Goal: Task Accomplishment & Management: Use online tool/utility

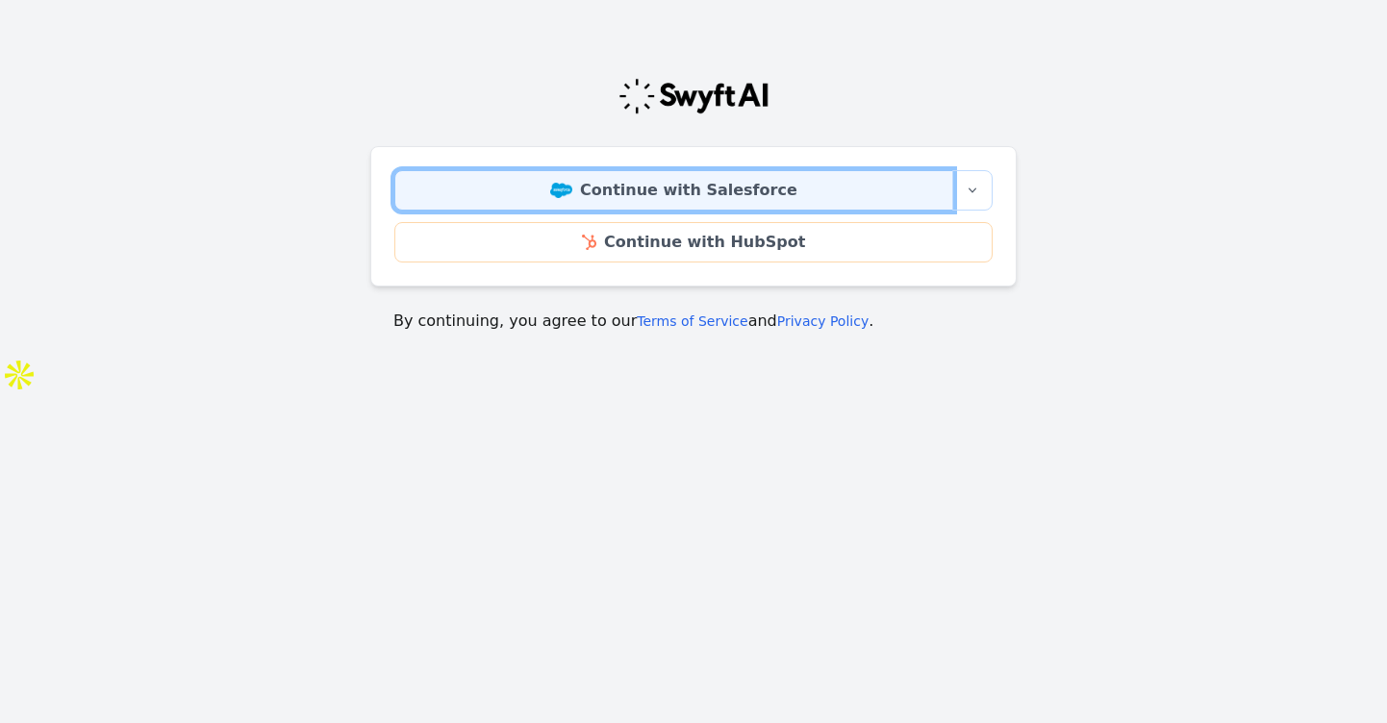
click at [615, 187] on link "Continue with Salesforce" at bounding box center [673, 190] width 559 height 40
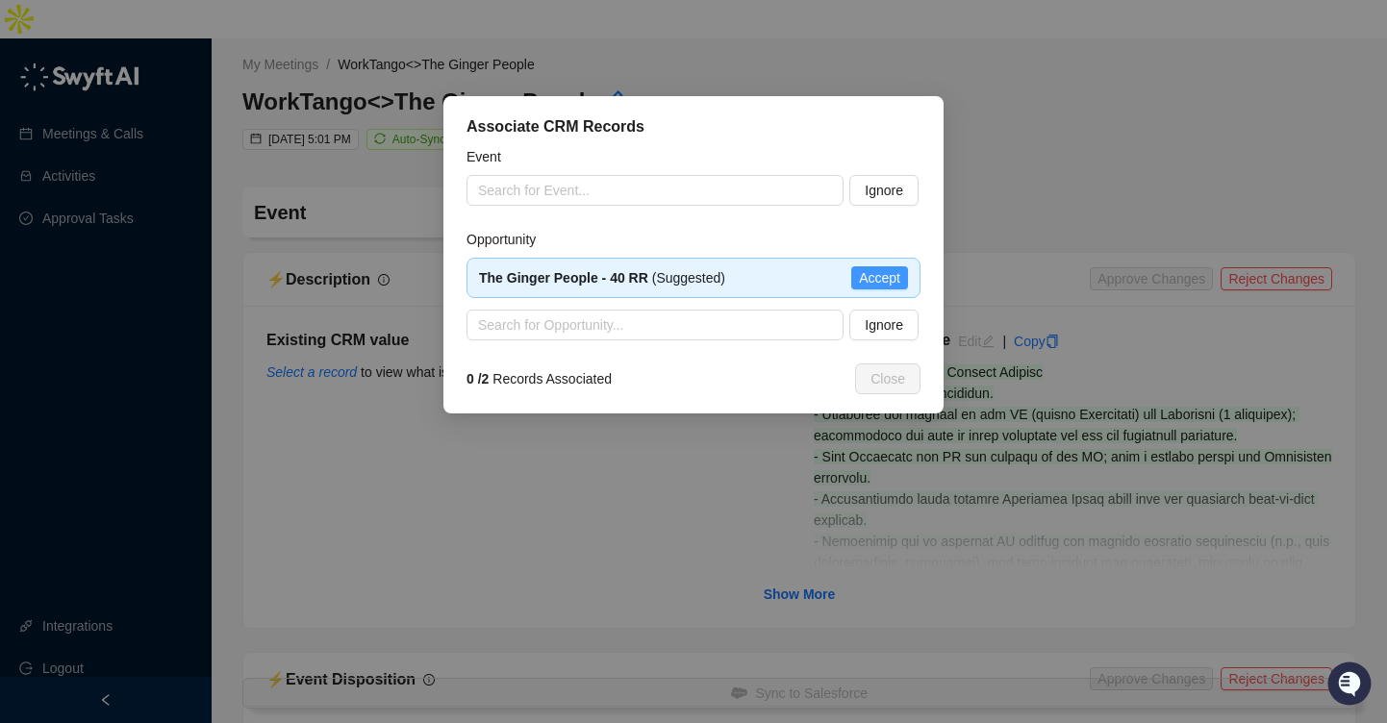
click at [870, 277] on span "Accept" at bounding box center [879, 277] width 41 height 21
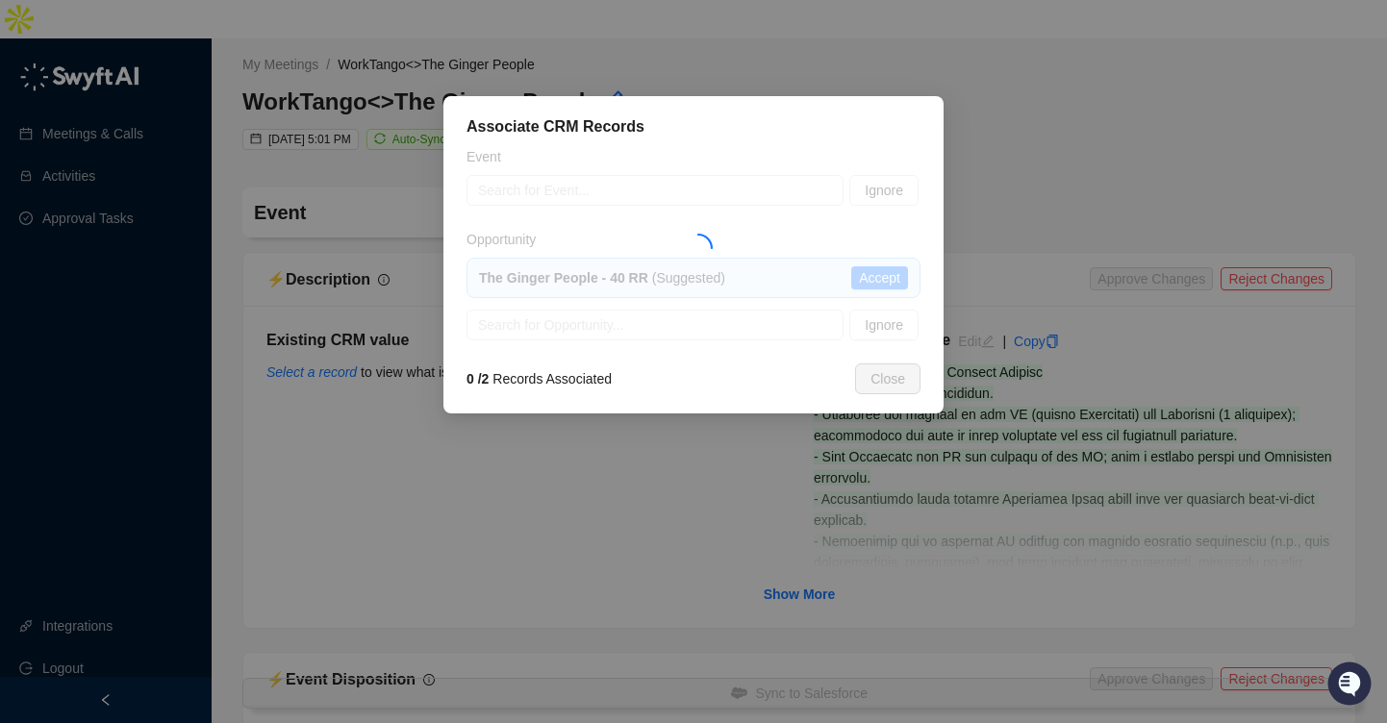
type textarea "**********"
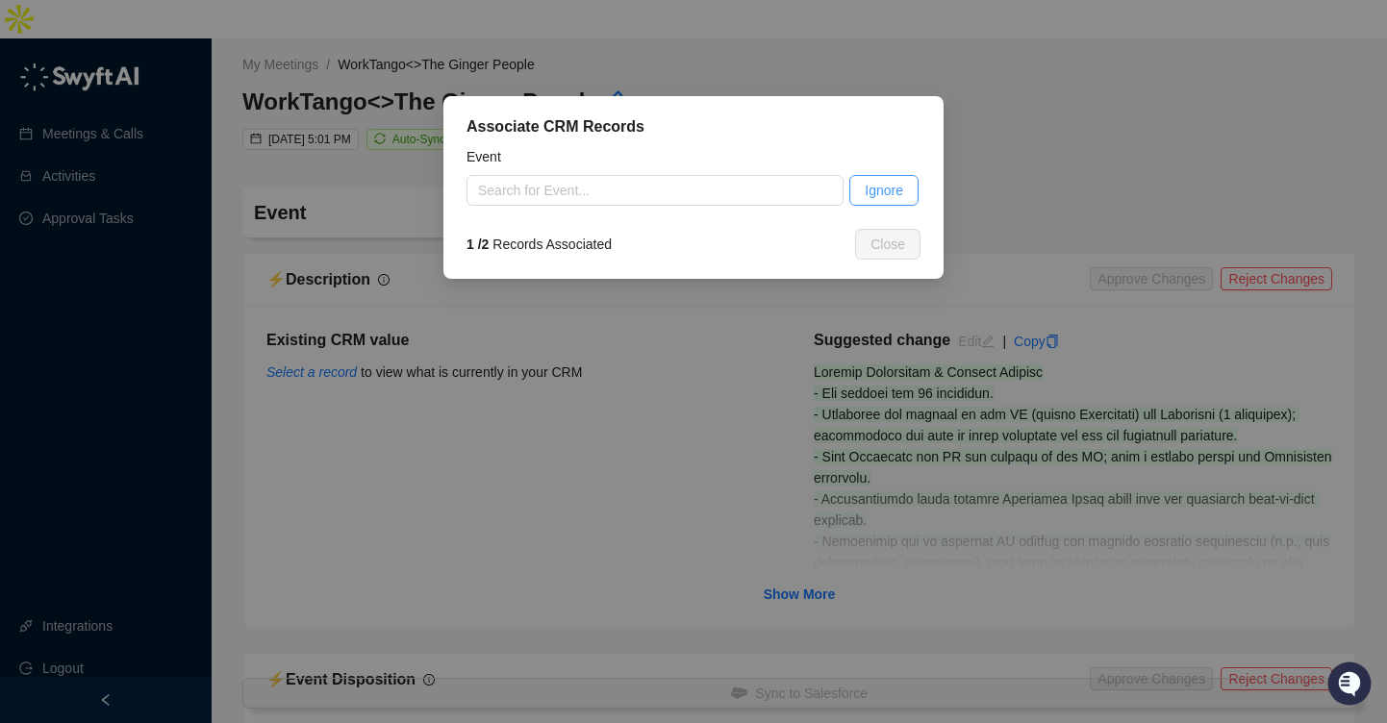
click at [859, 201] on button "Ignore" at bounding box center [883, 190] width 69 height 31
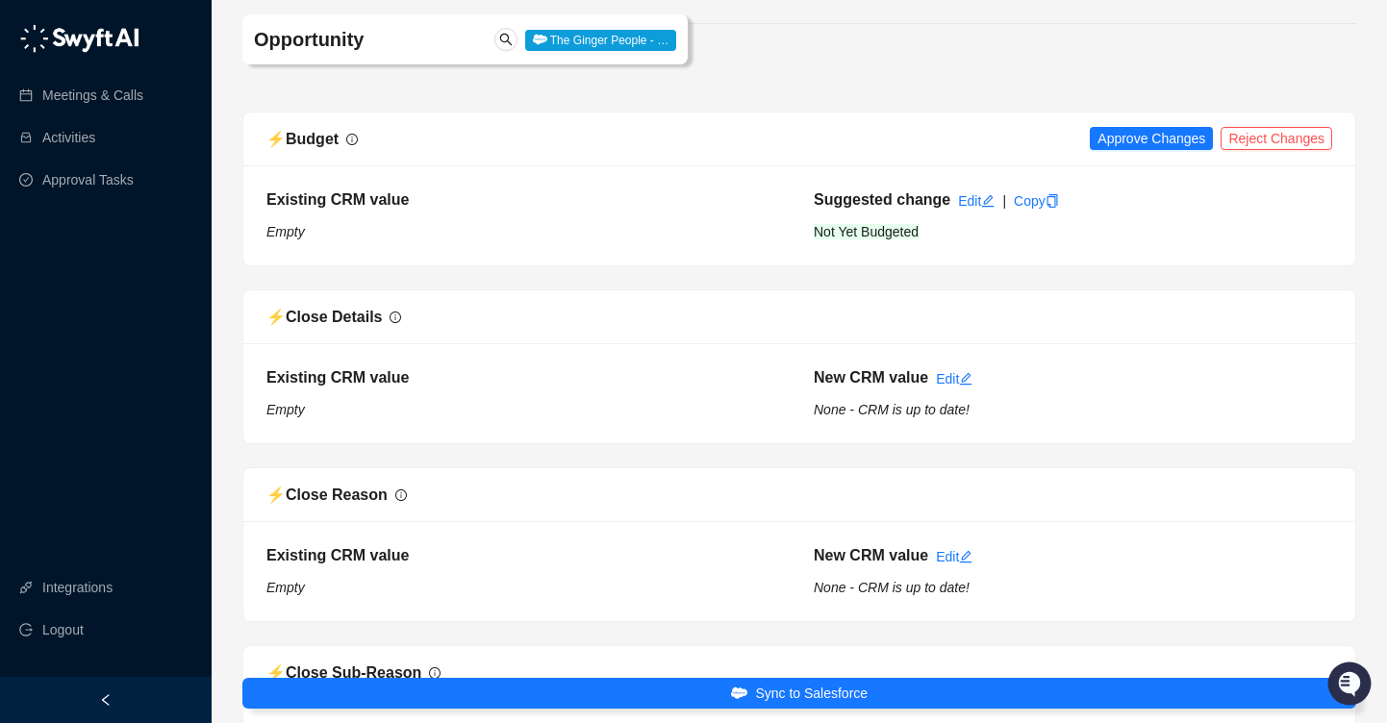
scroll to position [238, 0]
click at [1139, 127] on span "Approve Changes" at bounding box center [1151, 137] width 108 height 21
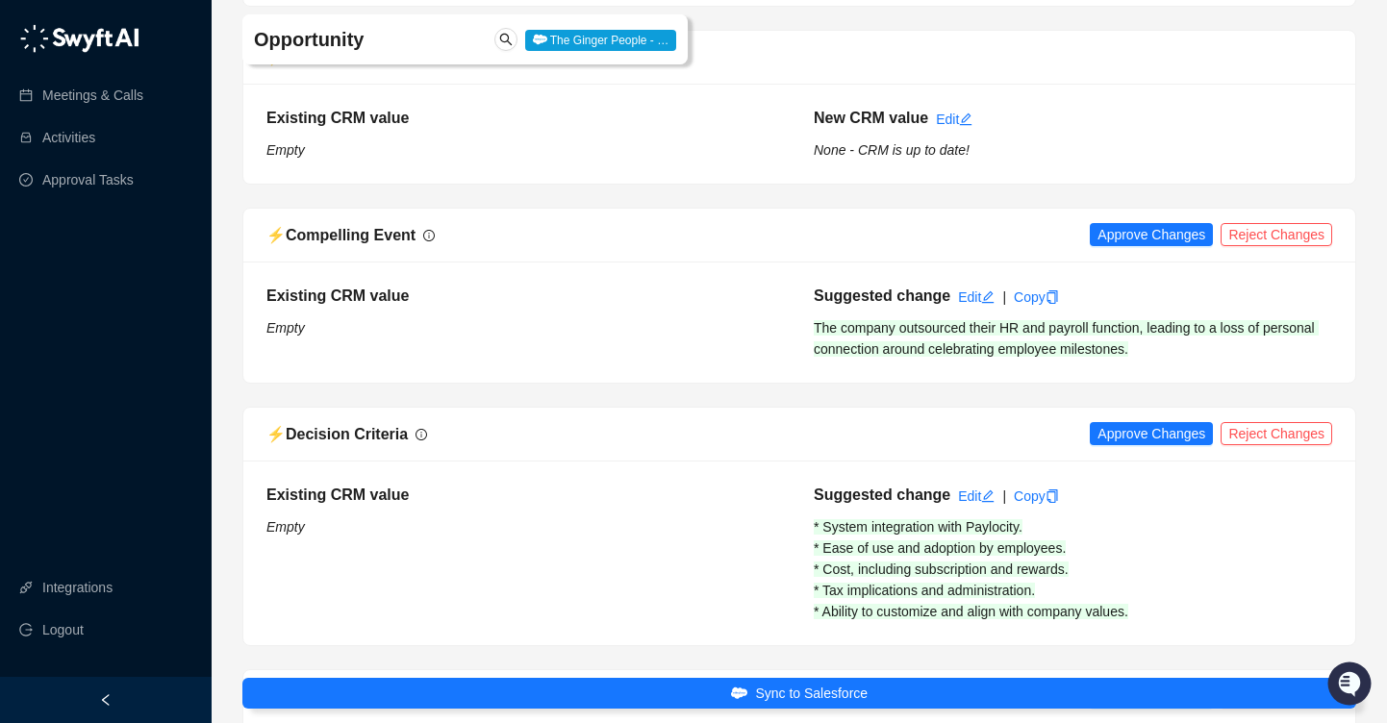
scroll to position [677, 0]
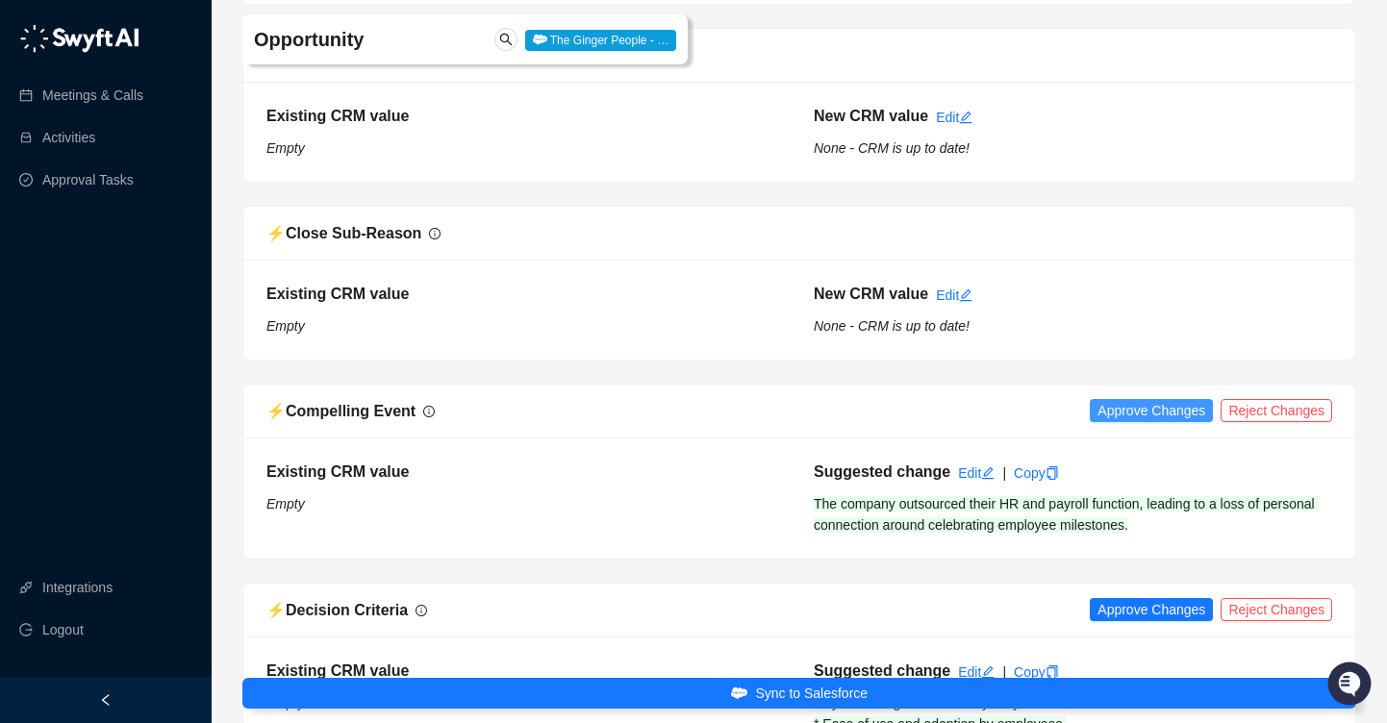
click at [1134, 400] on span "Approve Changes" at bounding box center [1151, 410] width 108 height 21
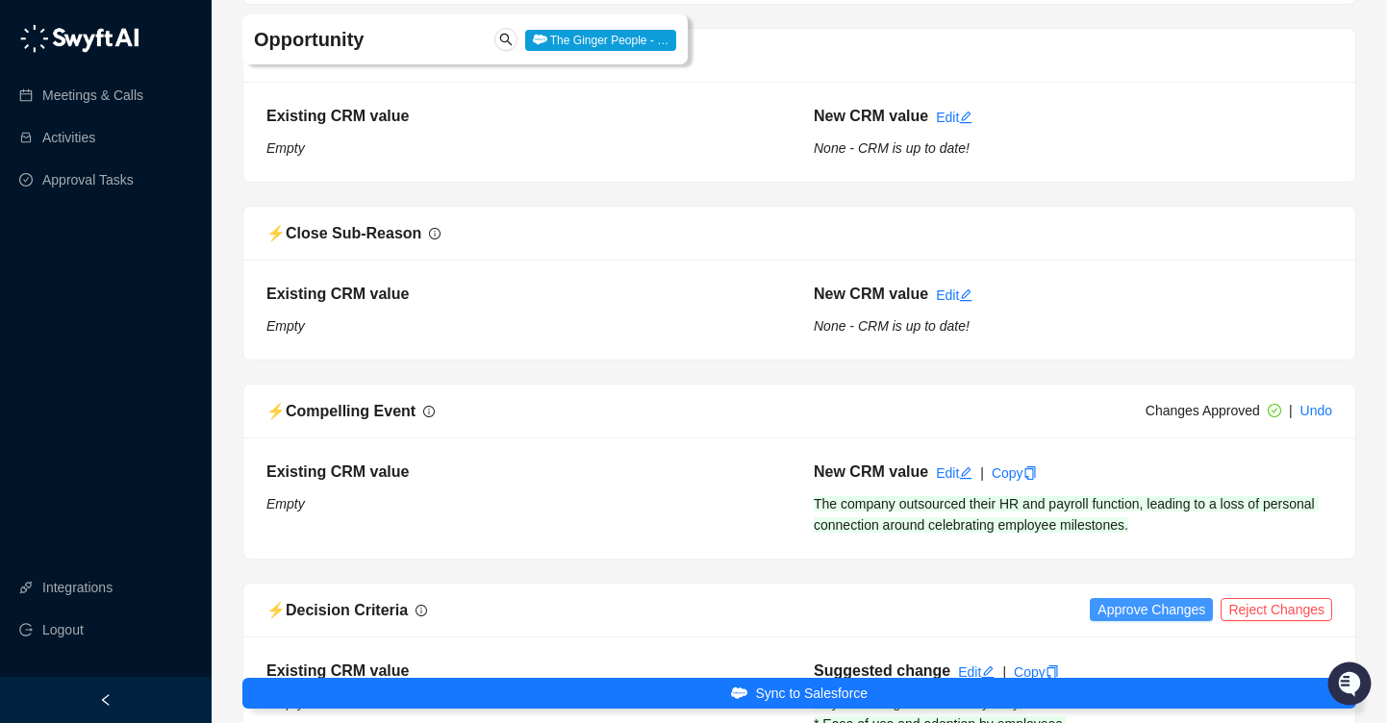
click at [1121, 599] on span "Approve Changes" at bounding box center [1151, 609] width 108 height 21
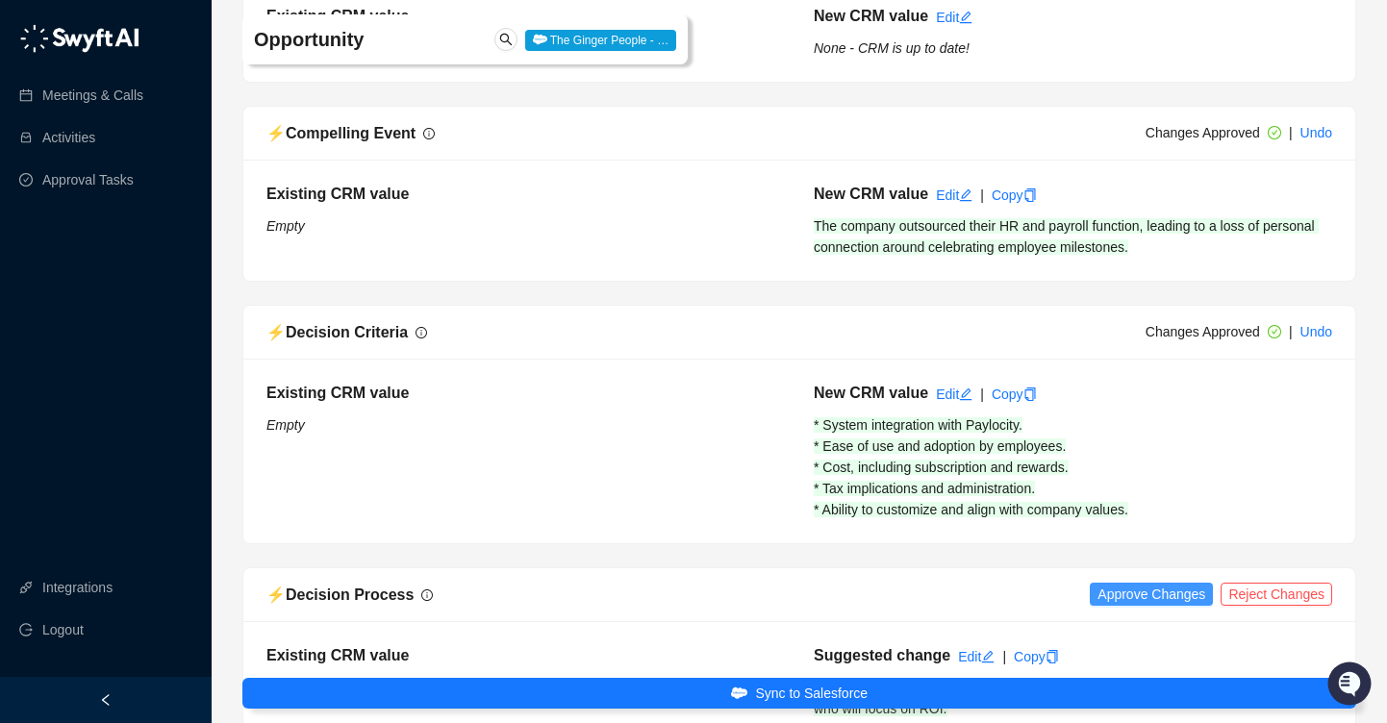
click at [1118, 584] on span "Approve Changes" at bounding box center [1151, 594] width 108 height 21
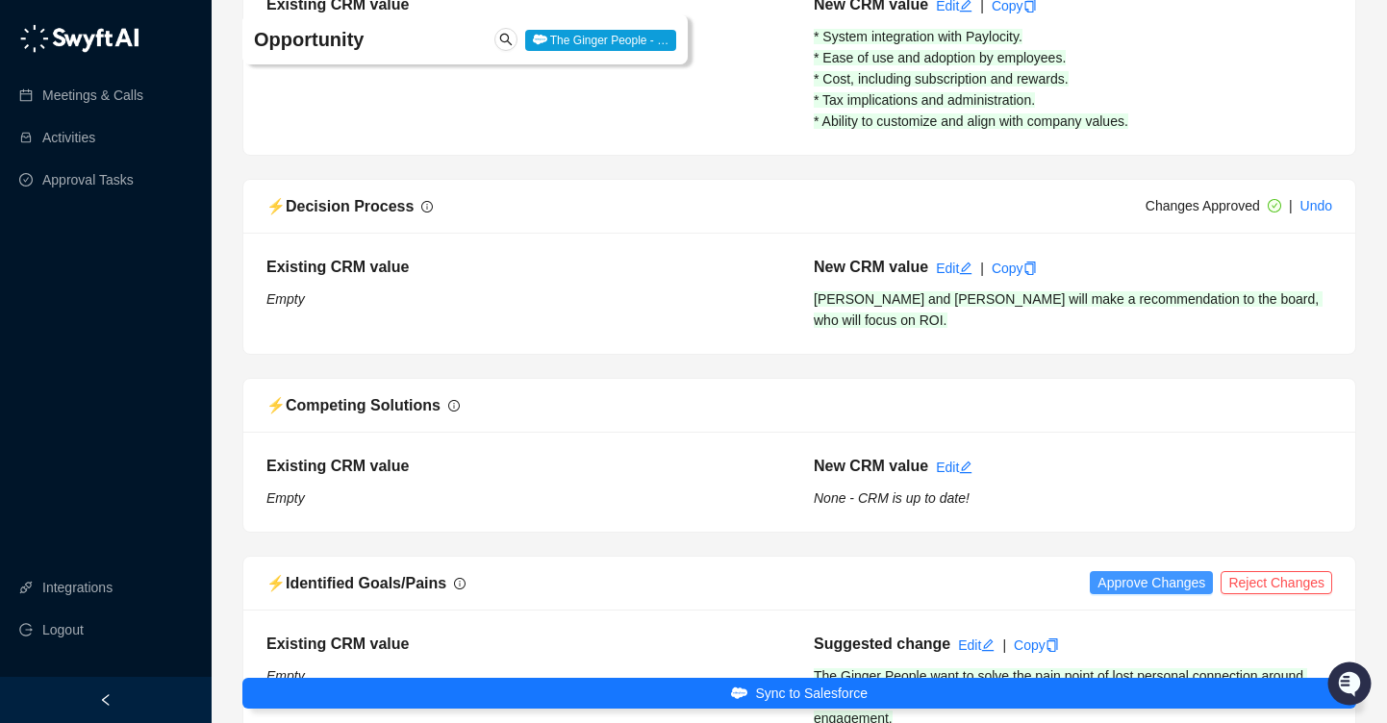
click at [1117, 572] on span "Approve Changes" at bounding box center [1151, 582] width 108 height 21
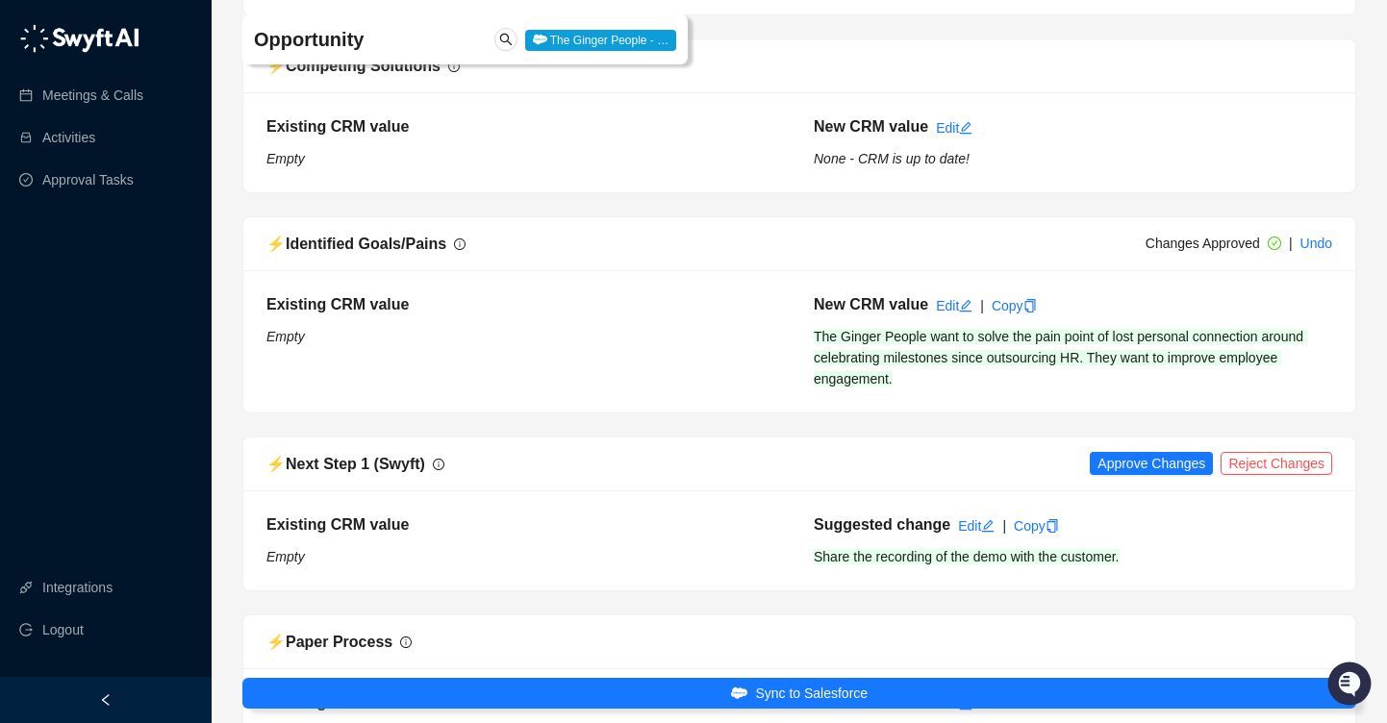
scroll to position [1778, 0]
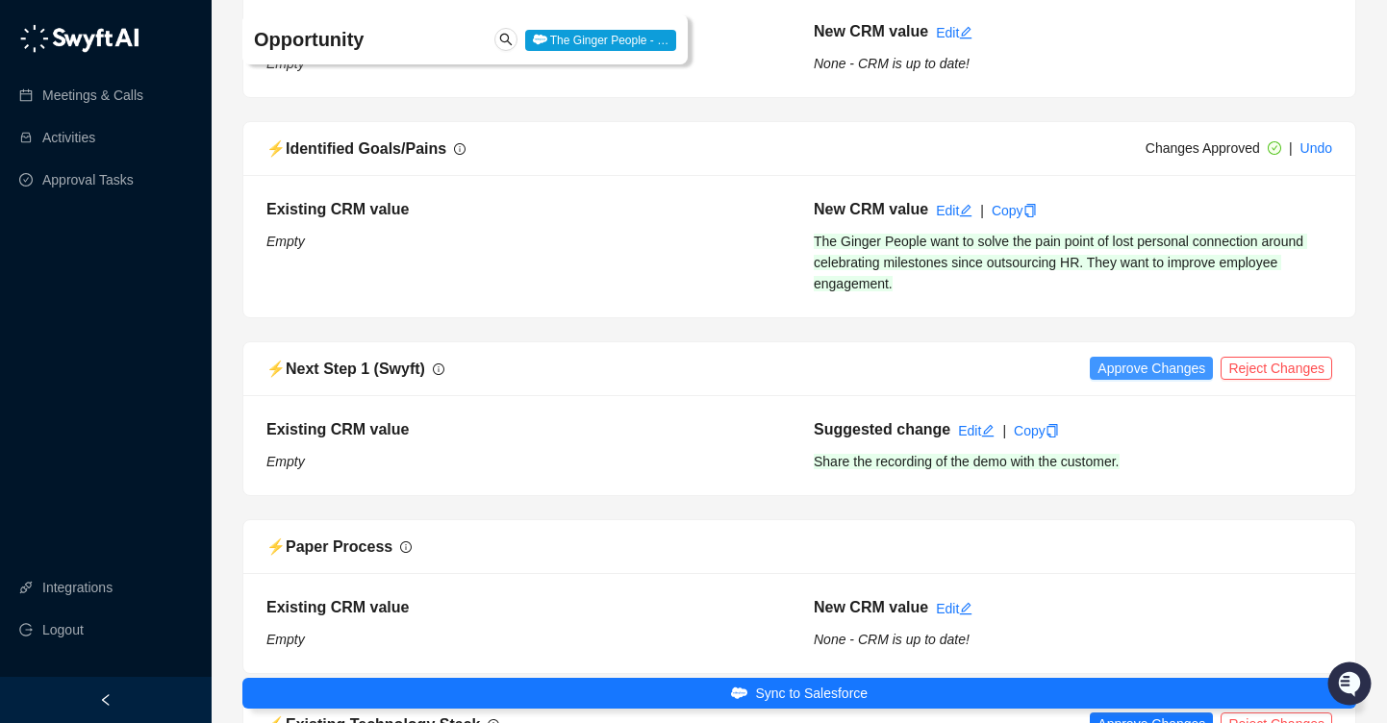
click at [1149, 358] on span "Approve Changes" at bounding box center [1151, 368] width 108 height 21
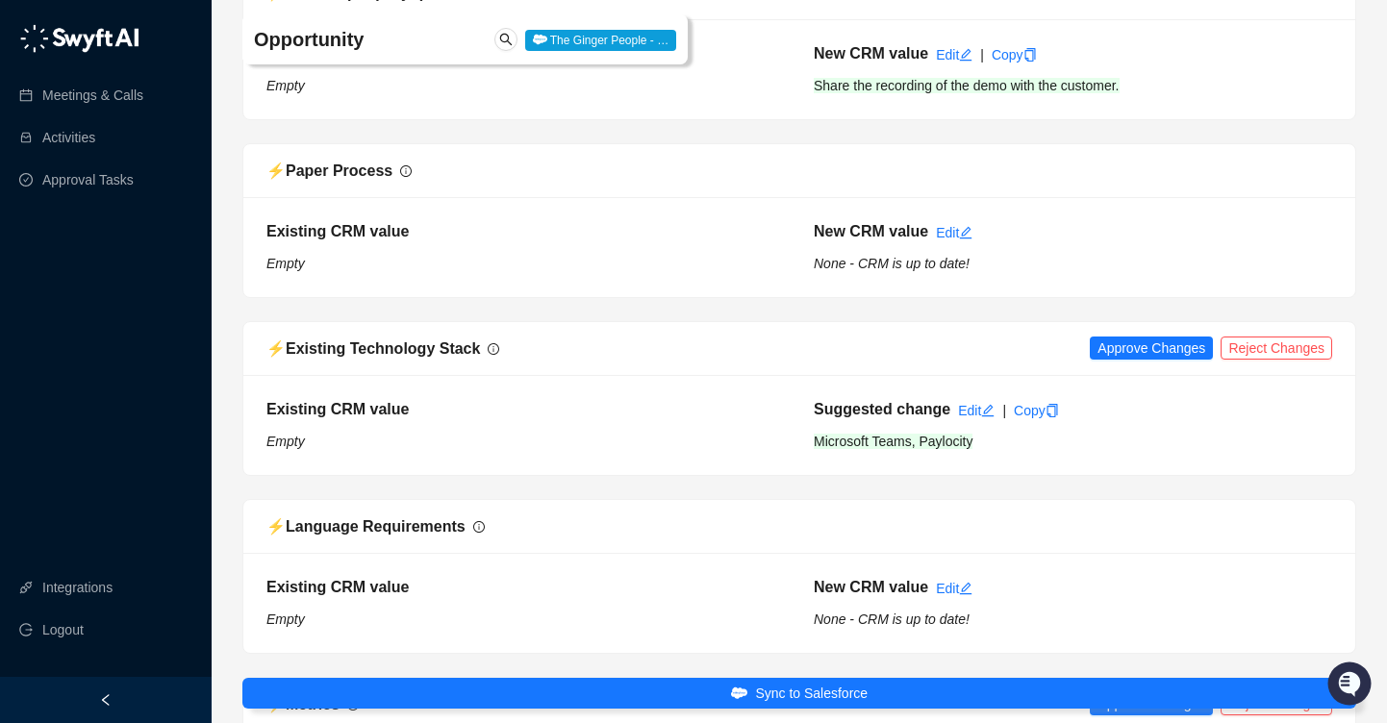
scroll to position [2239, 0]
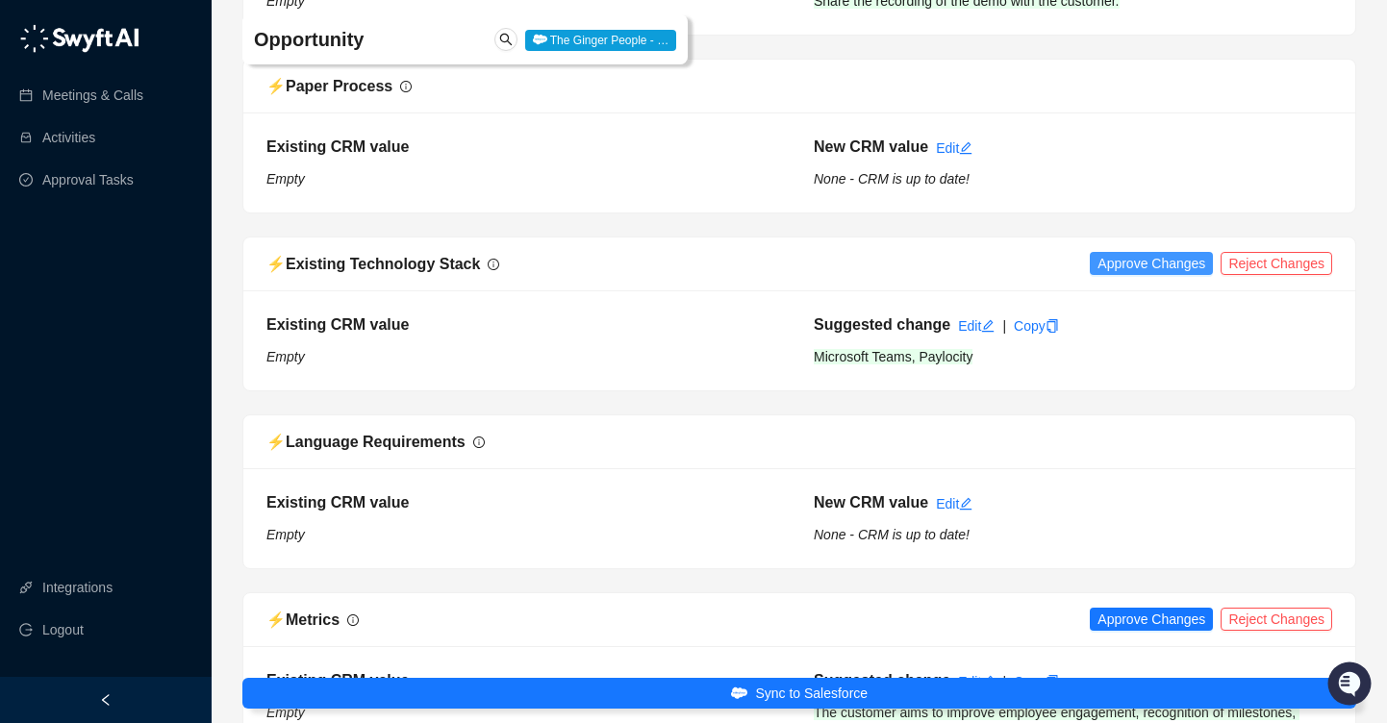
click at [1134, 253] on span "Approve Changes" at bounding box center [1151, 263] width 108 height 21
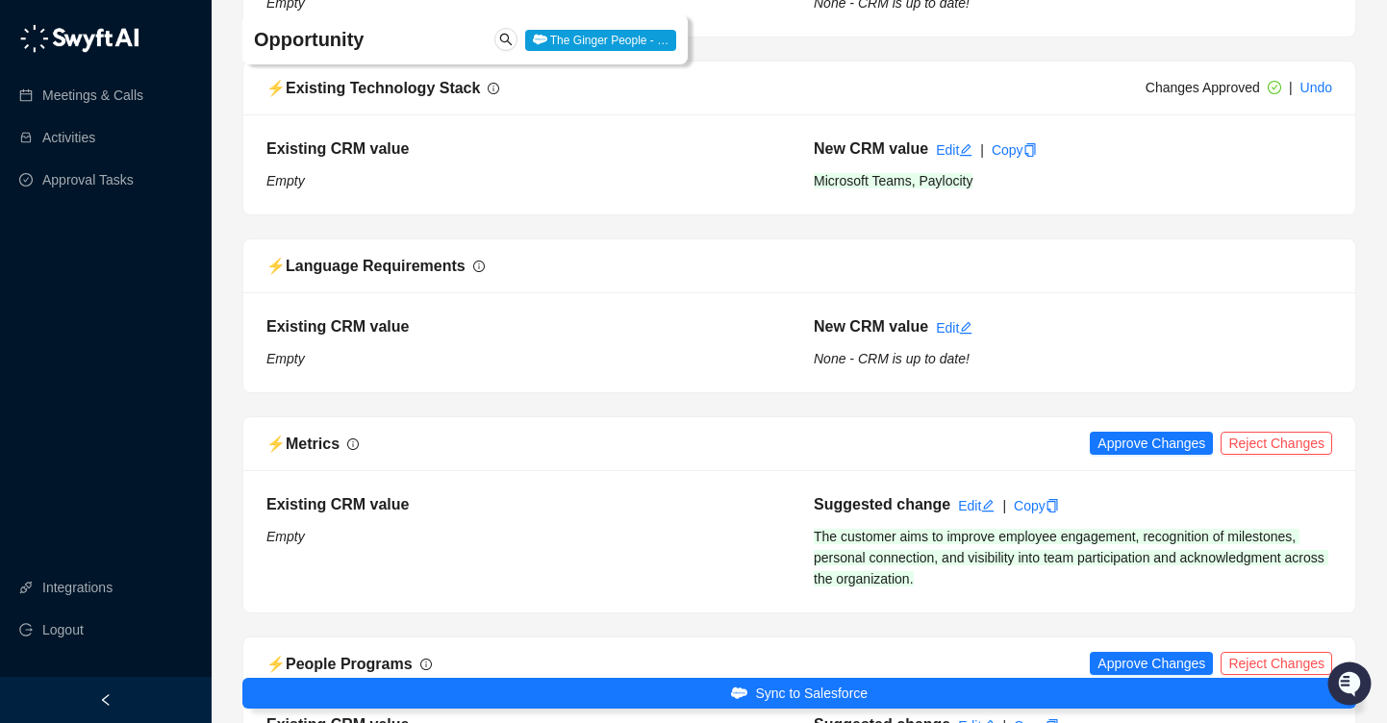
scroll to position [2517, 0]
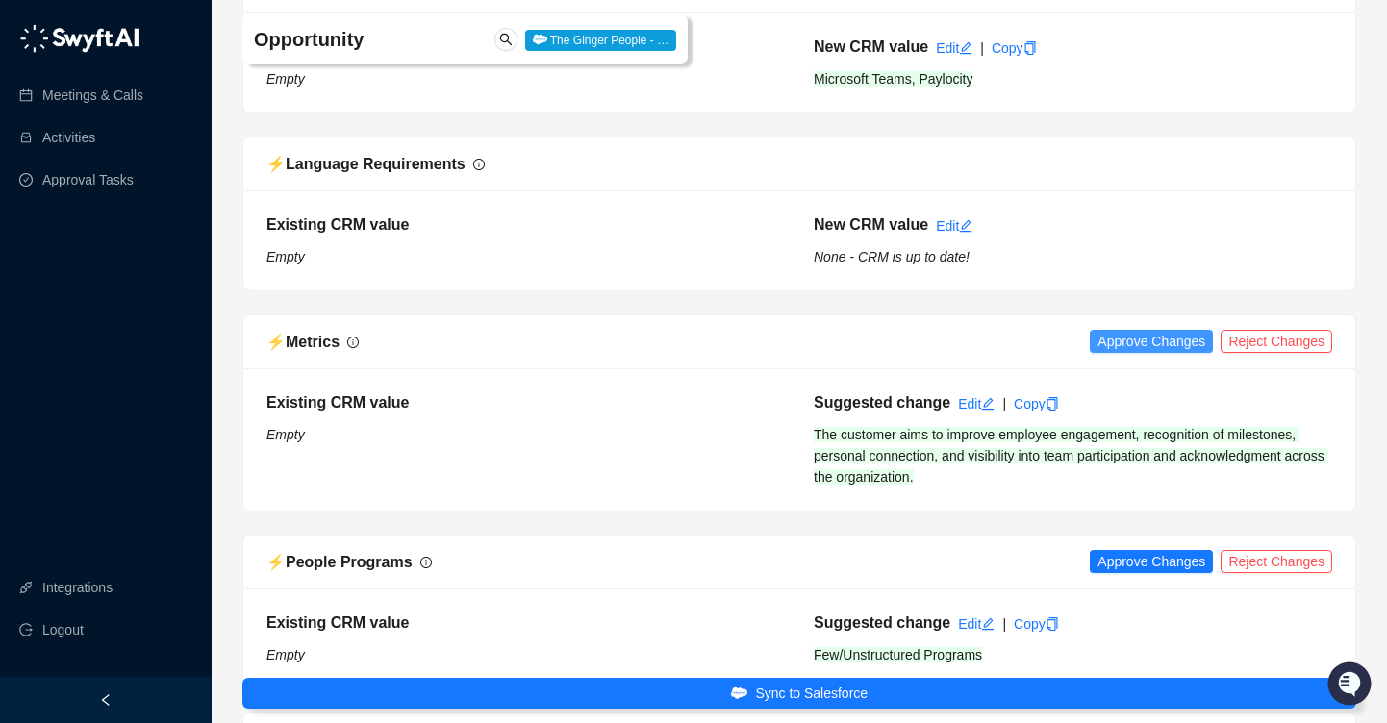
click at [1126, 331] on span "Approve Changes" at bounding box center [1151, 341] width 108 height 21
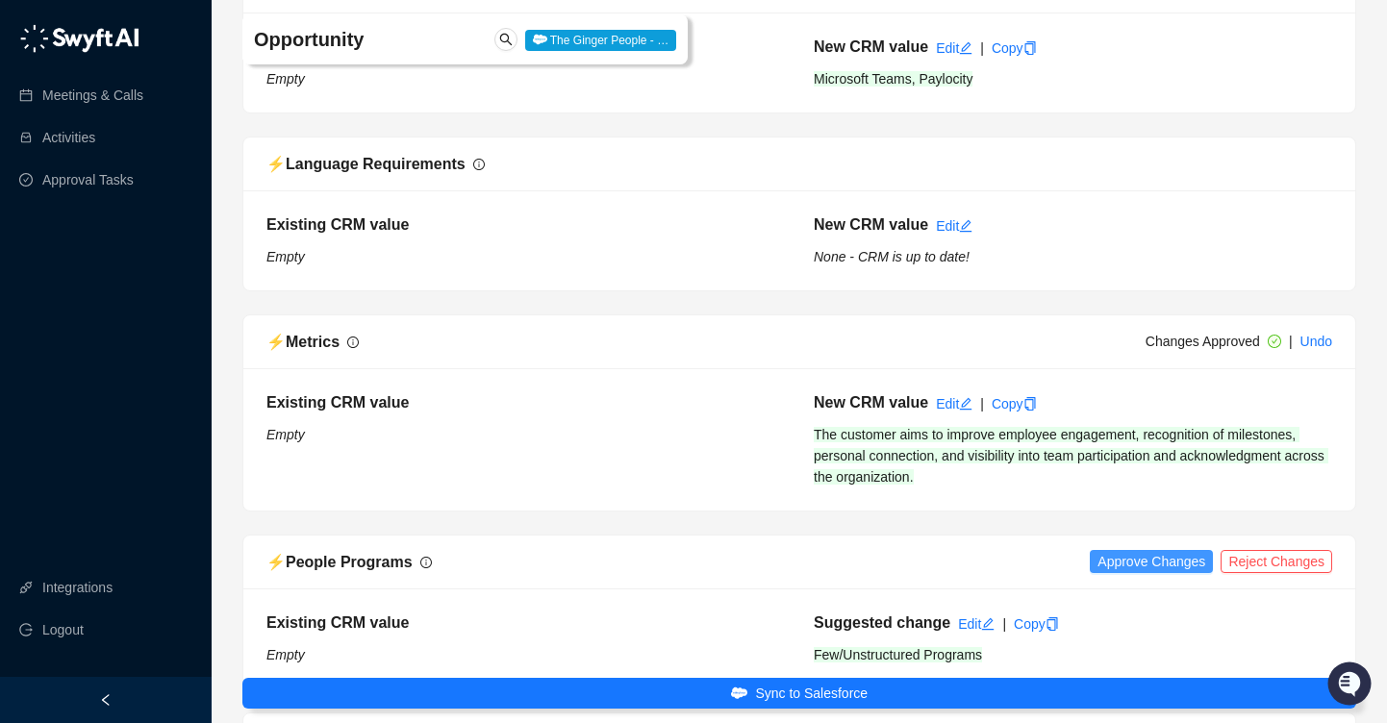
click at [1109, 551] on span "Approve Changes" at bounding box center [1151, 561] width 108 height 21
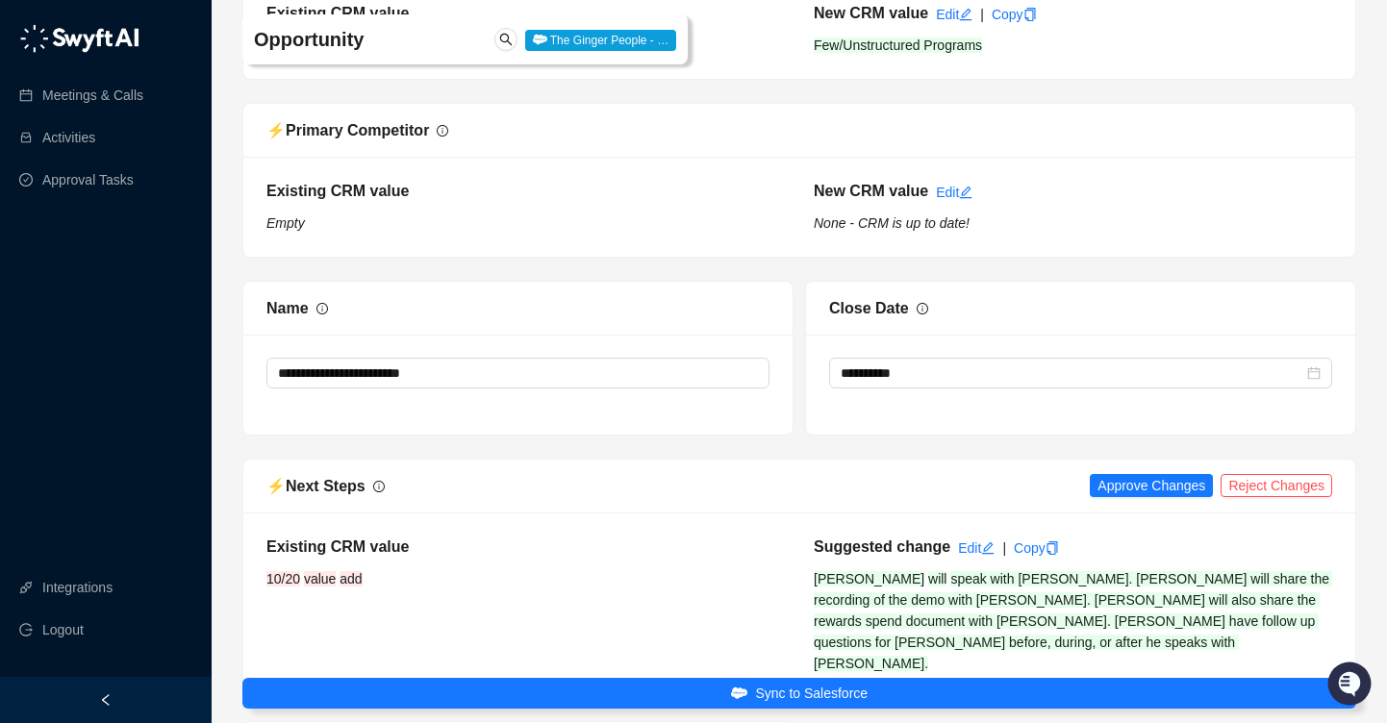
scroll to position [3130, 0]
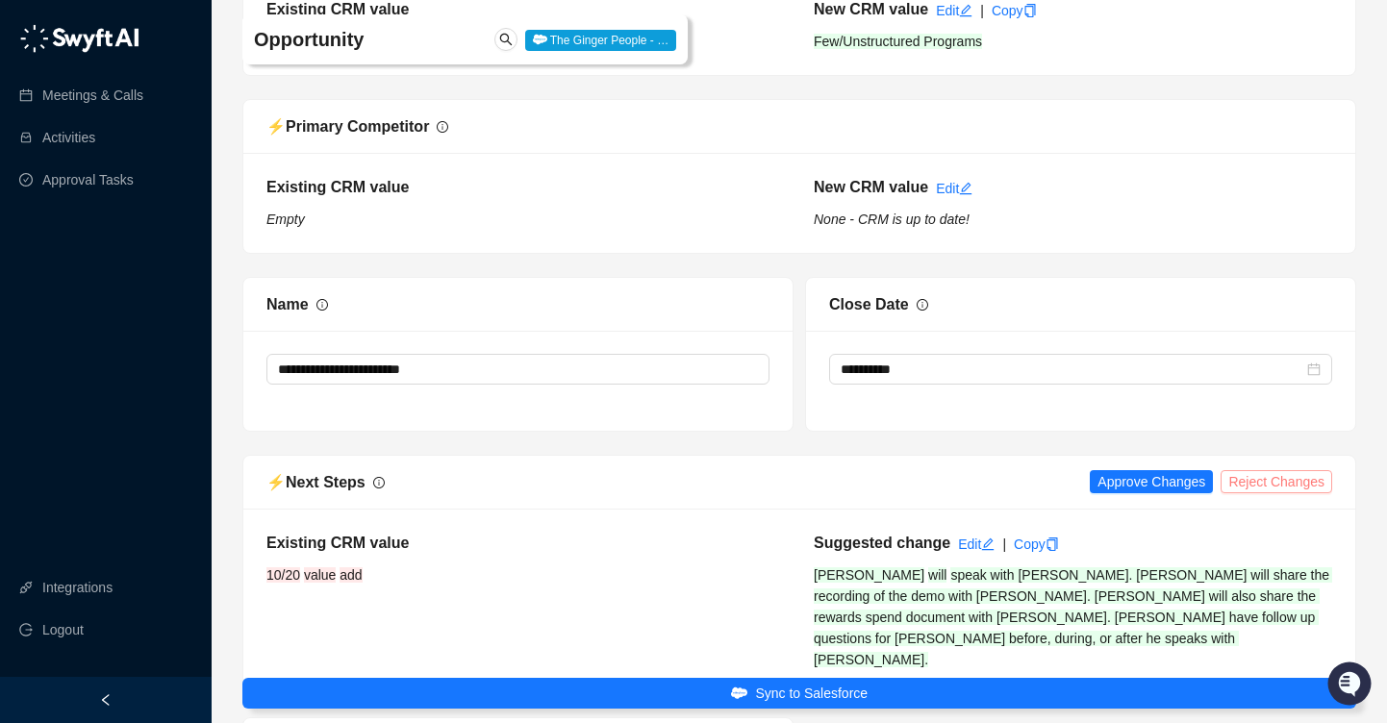
click at [1281, 471] on span "Reject Changes" at bounding box center [1276, 481] width 96 height 21
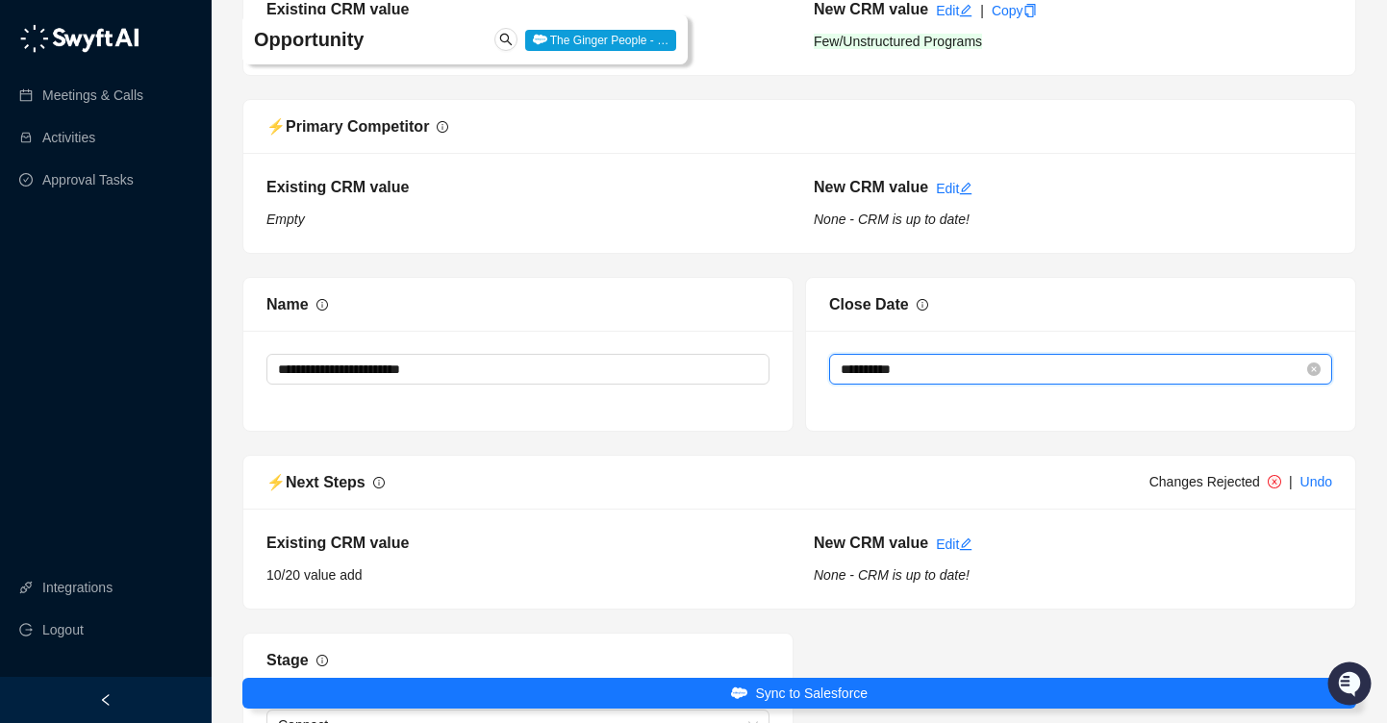
click at [1161, 359] on input "**********" at bounding box center [1071, 369] width 463 height 21
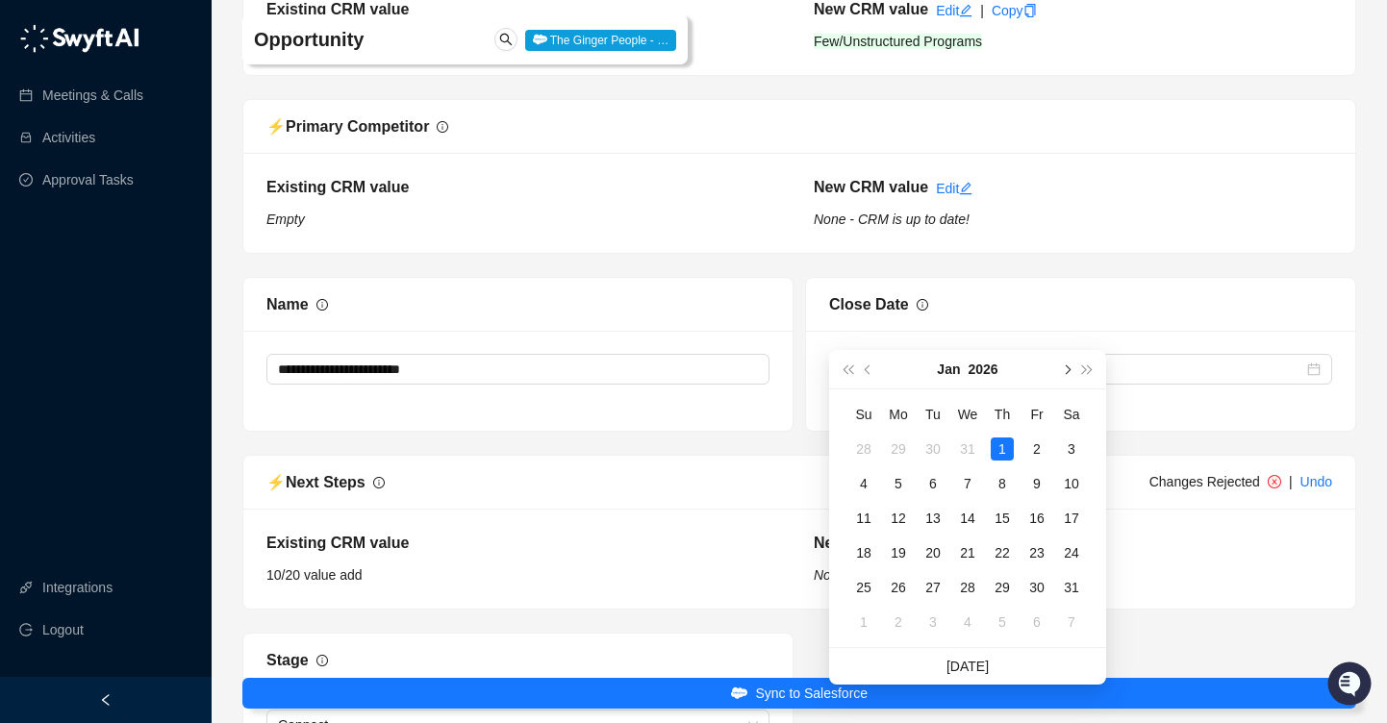
click at [1064, 373] on span "next-year" at bounding box center [1066, 369] width 10 height 10
type input "**********"
click at [1035, 545] on div "27" at bounding box center [1036, 552] width 23 height 23
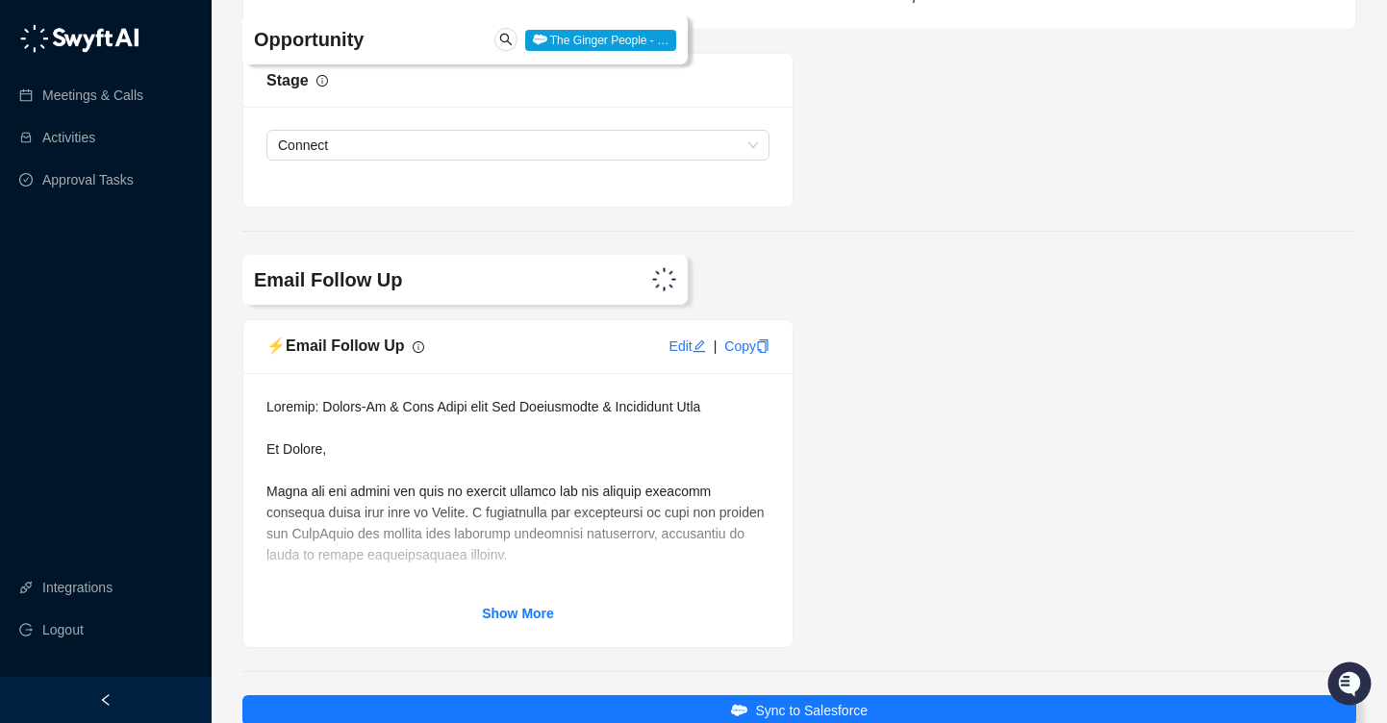
scroll to position [3782, 0]
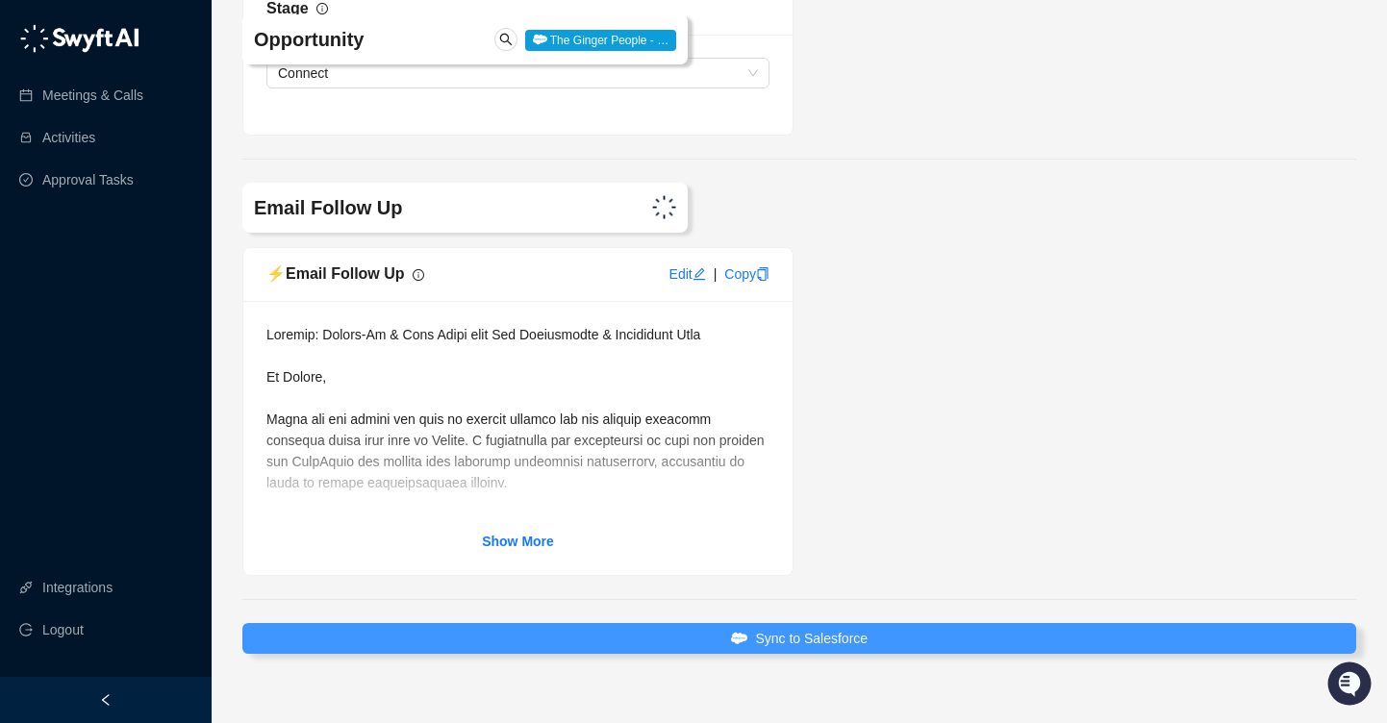
click at [861, 628] on span "Sync to Salesforce" at bounding box center [811, 638] width 113 height 21
